Goal: Task Accomplishment & Management: Manage account settings

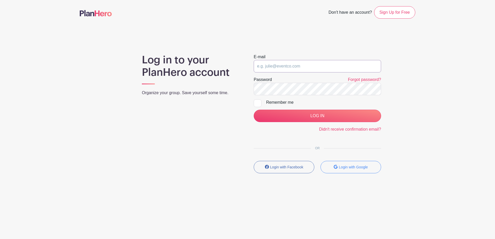
click at [296, 68] on input "email" at bounding box center [316, 66] width 127 height 12
type input "[EMAIL_ADDRESS][DOMAIN_NAME]"
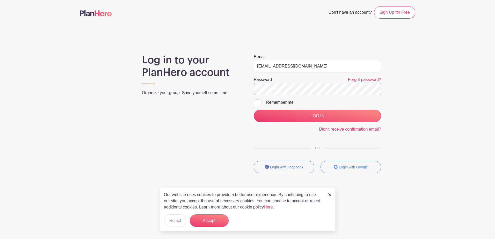
click at [253, 110] on input "LOG IN" at bounding box center [316, 116] width 127 height 12
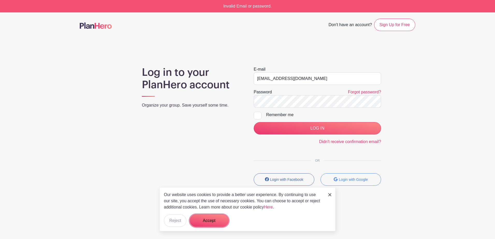
click at [207, 221] on button "Accept" at bounding box center [209, 220] width 39 height 12
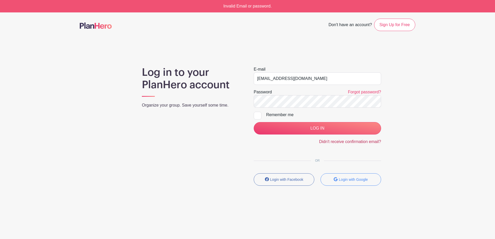
click at [336, 142] on link "Didn't receive confirmation email?" at bounding box center [350, 141] width 62 height 4
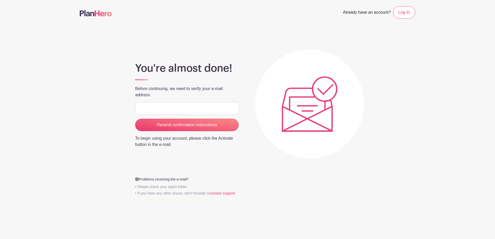
click at [196, 109] on input "email" at bounding box center [186, 108] width 103 height 12
type input "[EMAIL_ADDRESS][DOMAIN_NAME]"
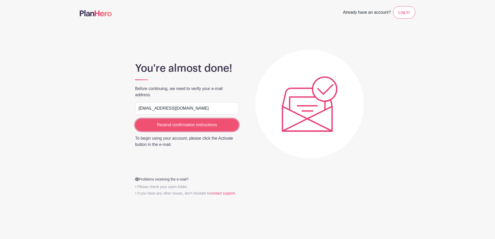
click at [189, 126] on input "Resend confirmation instructions" at bounding box center [186, 125] width 103 height 12
